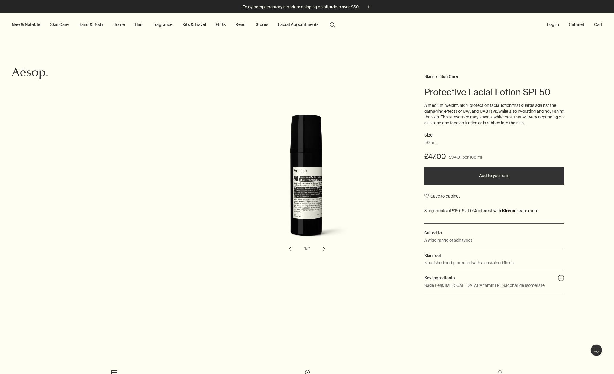
click at [66, 24] on link "Skin Care" at bounding box center [59, 25] width 21 height 8
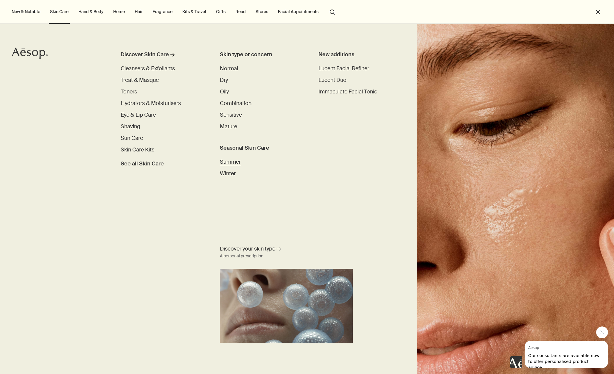
click at [238, 162] on span "Summer" at bounding box center [230, 161] width 21 height 7
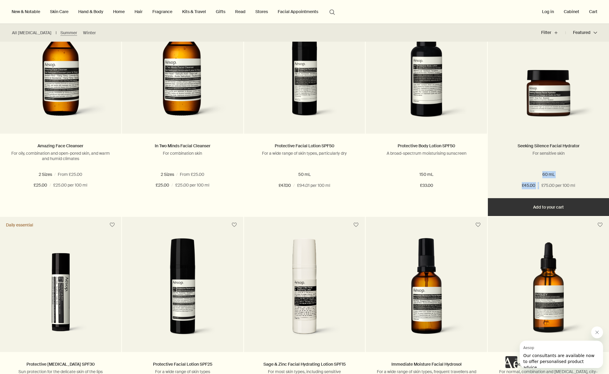
drag, startPoint x: 538, startPoint y: 185, endPoint x: 538, endPoint y: 194, distance: 9.3
click at [537, 194] on div "Seeking Silence Facial Hydrator [MEDICAL_DATA] 60 mL £45.00 / £75.00 per 100 ml" at bounding box center [548, 166] width 121 height 65
click at [549, 105] on img at bounding box center [548, 97] width 103 height 55
click at [549, 104] on img at bounding box center [548, 97] width 103 height 55
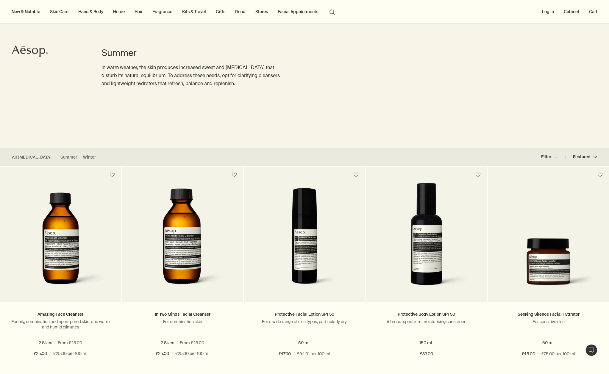
scroll to position [19, 0]
